Goal: Navigation & Orientation: Find specific page/section

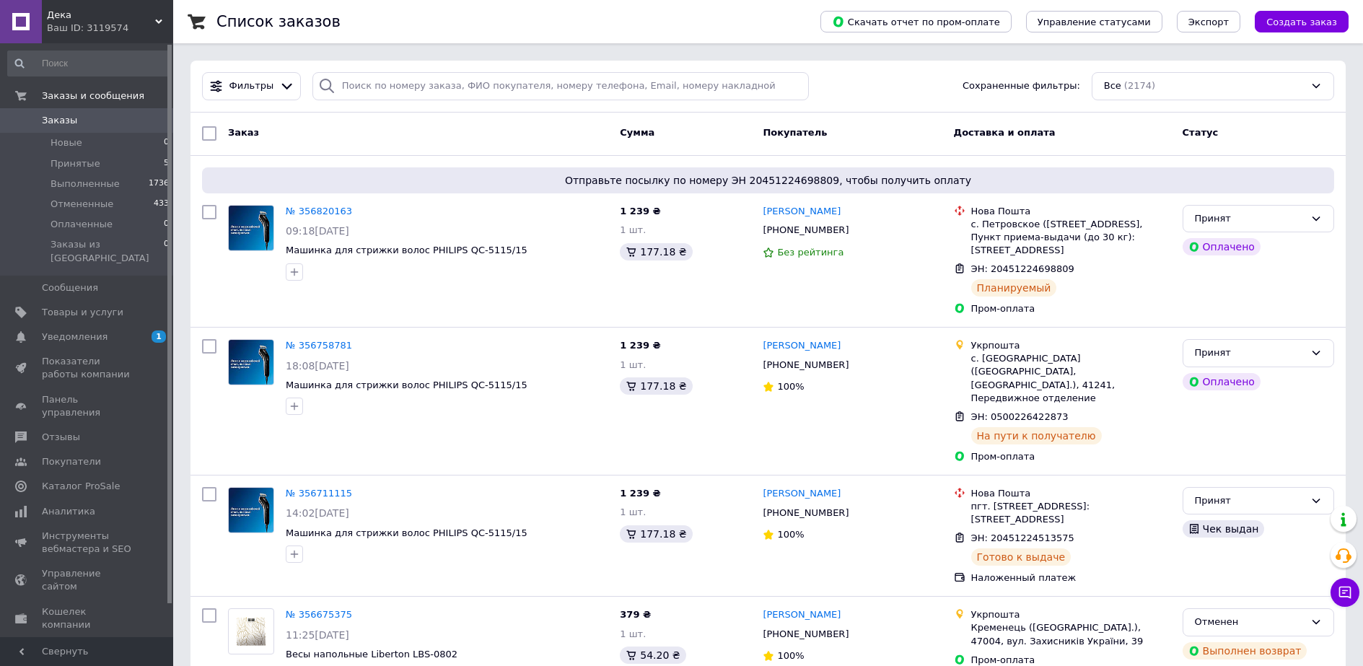
click at [96, 16] on span "Дека" at bounding box center [101, 15] width 108 height 13
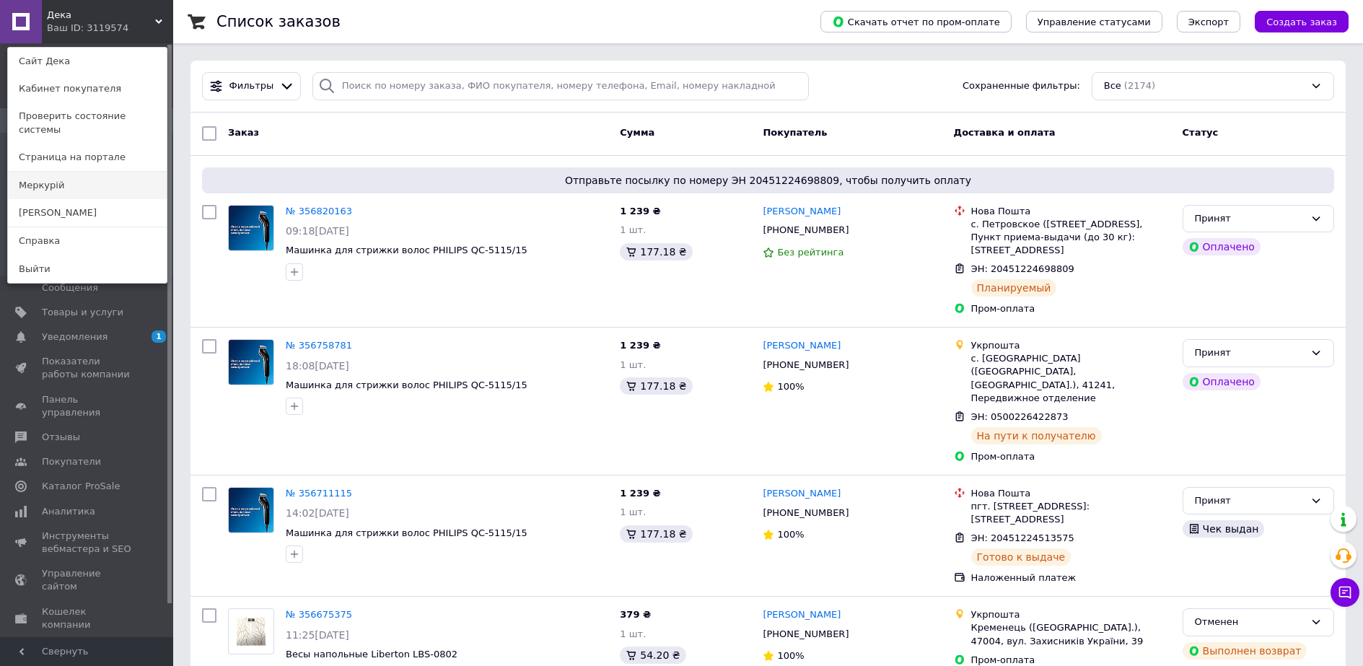
click at [43, 172] on link "Меркурій" at bounding box center [87, 185] width 159 height 27
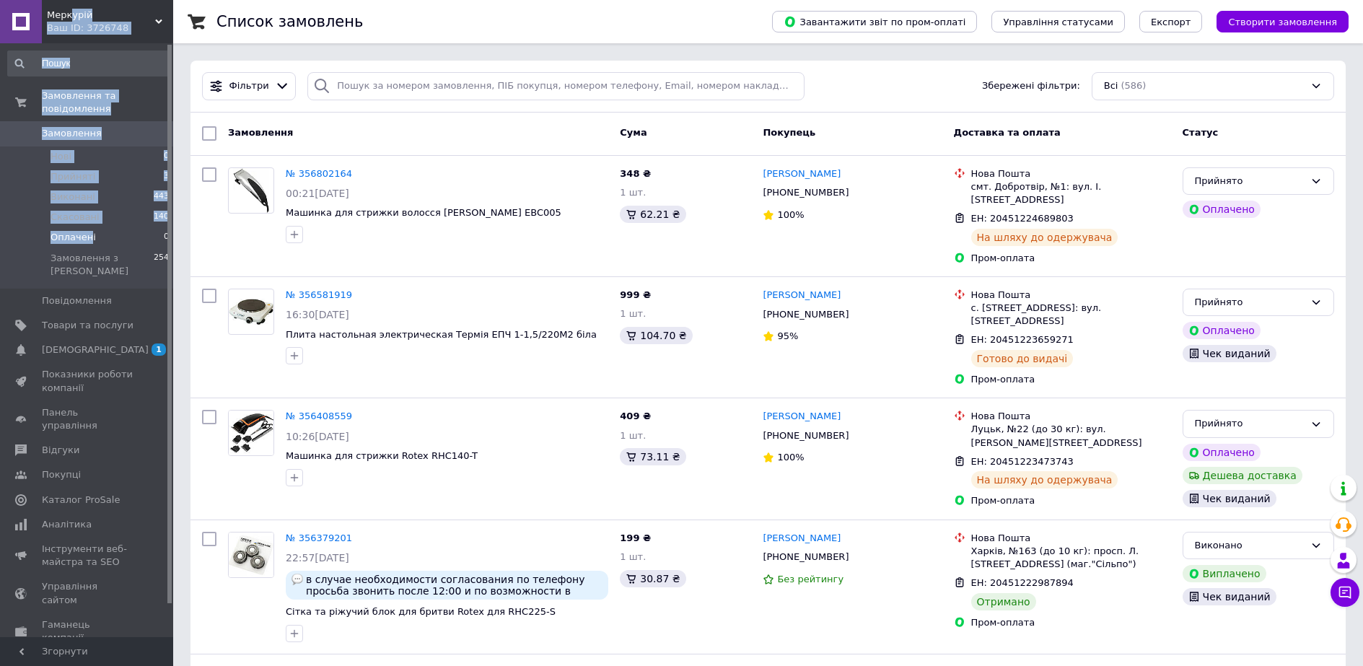
drag, startPoint x: 69, startPoint y: 19, endPoint x: 88, endPoint y: 226, distance: 207.3
click at [88, 226] on div "Меркурій Ваш ID: 3726748 Сайт Меркурій Кабінет покупця Перевірити стан системи …" at bounding box center [86, 333] width 173 height 666
click at [78, 319] on span "Товари та послуги" at bounding box center [88, 325] width 92 height 13
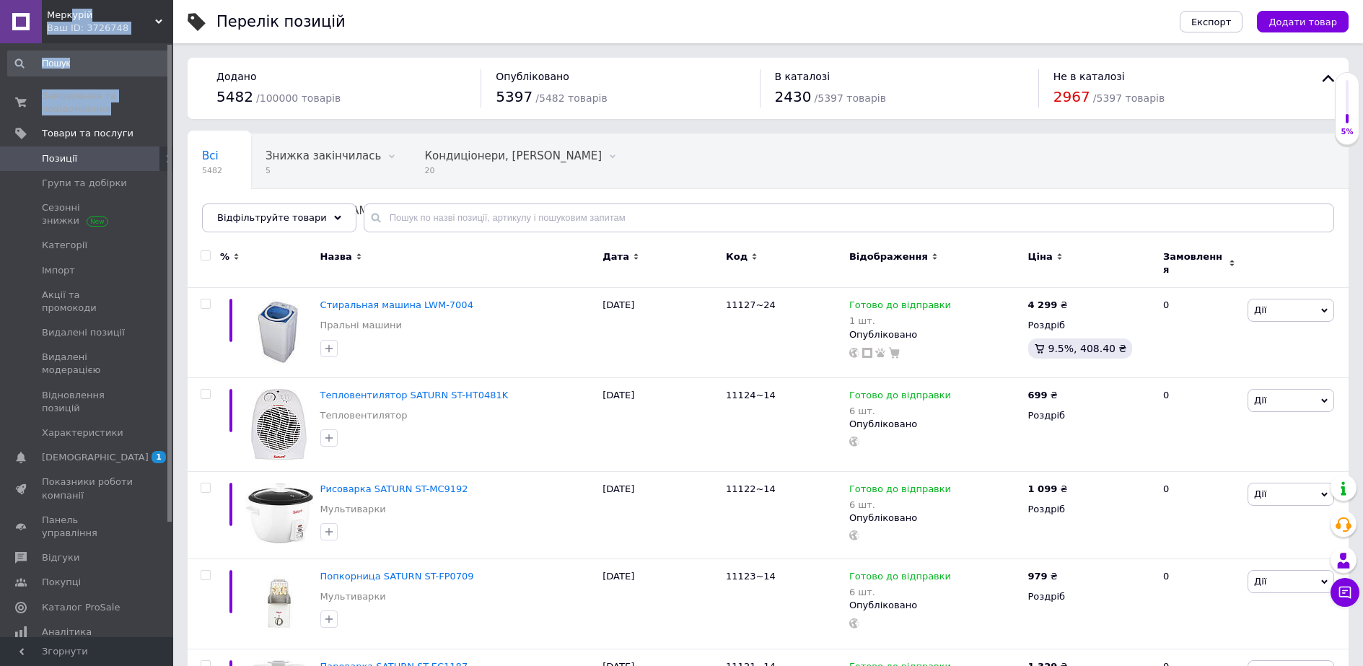
click at [135, 15] on span "Меркурій" at bounding box center [101, 15] width 108 height 13
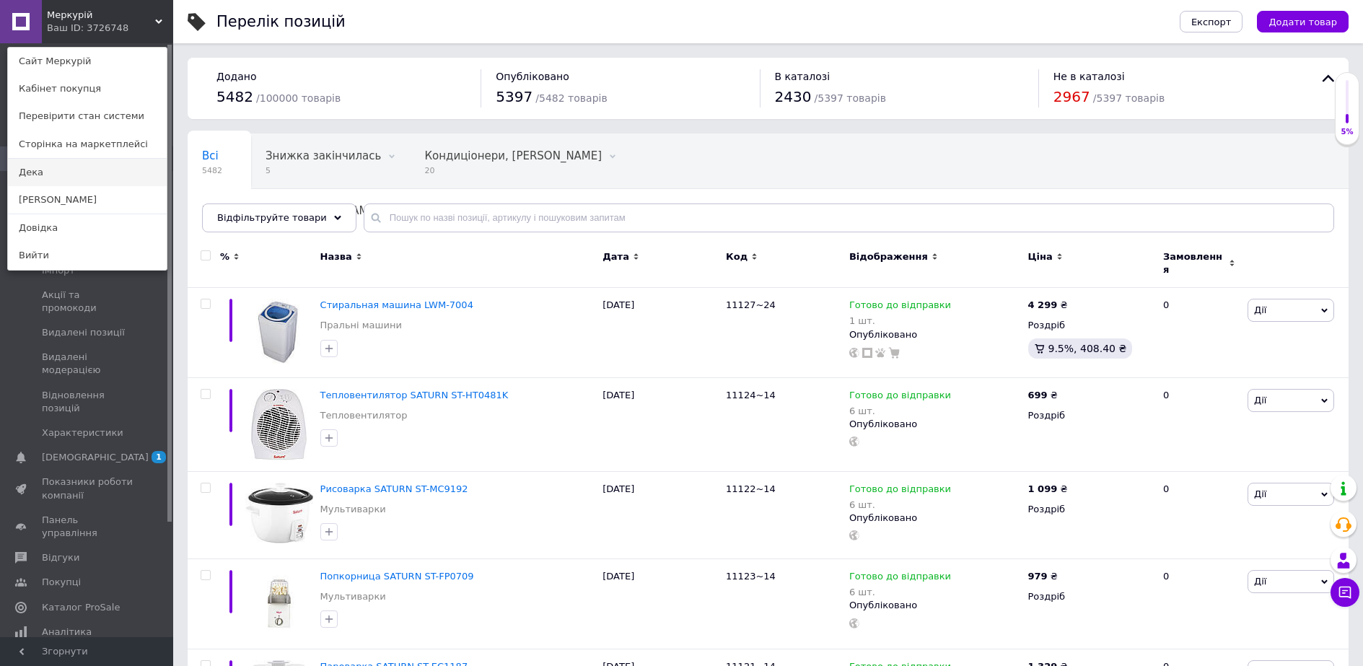
click at [43, 169] on link "Дека" at bounding box center [87, 172] width 159 height 27
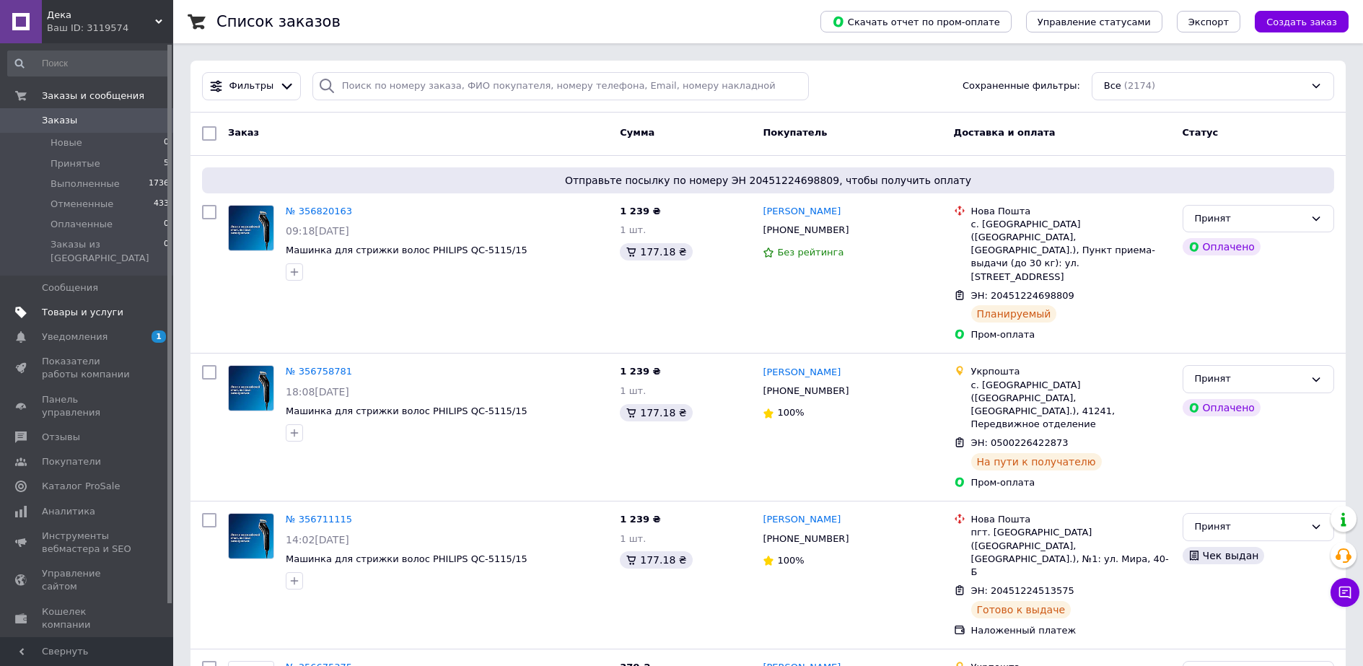
click at [67, 306] on span "Товары и услуги" at bounding box center [83, 312] width 82 height 13
